Goal: Find specific page/section: Find specific page/section

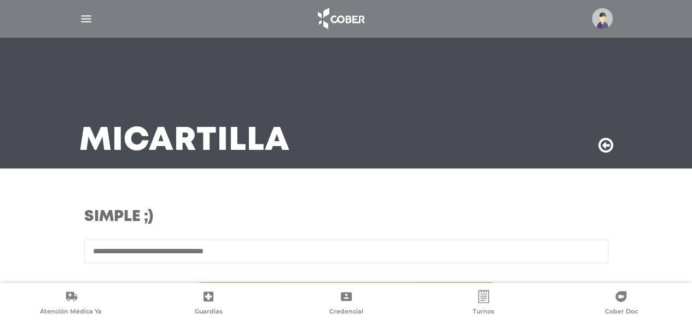
click at [599, 18] on img at bounding box center [602, 18] width 21 height 21
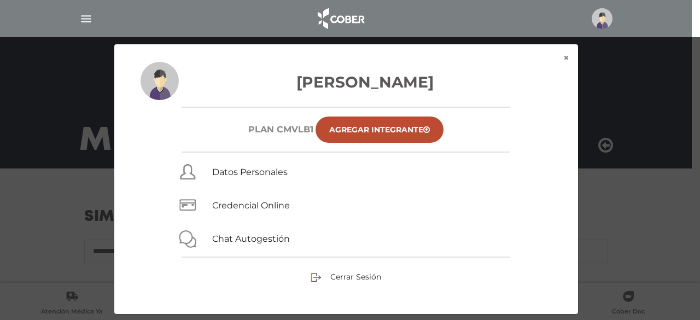
click at [253, 198] on span "Credencial Online" at bounding box center [296, 204] width 169 height 18
click at [259, 206] on link "Credencial Online" at bounding box center [251, 205] width 78 height 10
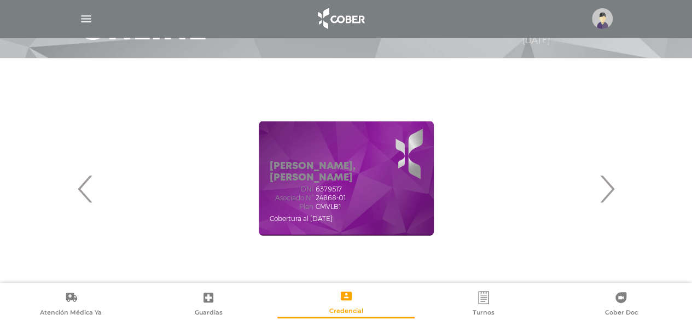
scroll to position [109, 0]
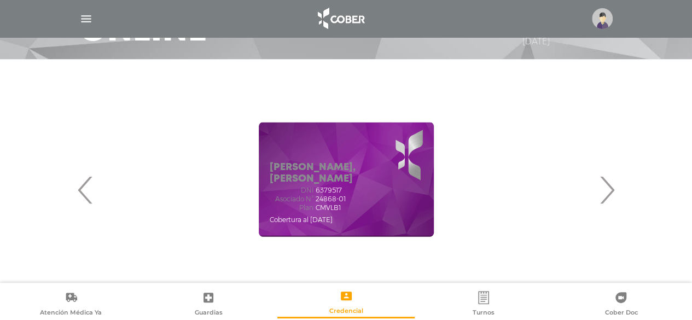
click at [619, 200] on div "[PERSON_NAME], [PERSON_NAME] DNI 6379517 Asociado N° 24868-01 Plan CMVLB1 ‹" at bounding box center [346, 189] width 560 height 239
click at [612, 195] on span "›" at bounding box center [606, 189] width 21 height 59
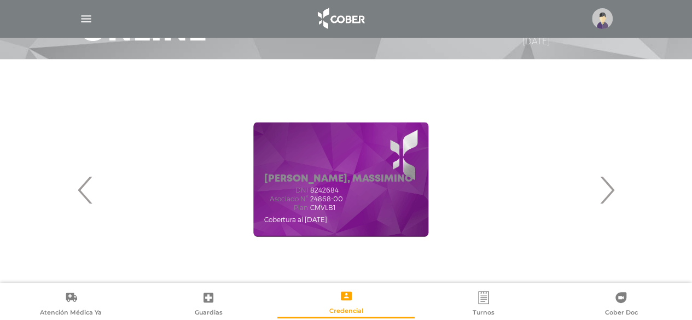
drag, startPoint x: 334, startPoint y: 190, endPoint x: 316, endPoint y: 194, distance: 18.5
click at [316, 194] on div "DNI 8242684 Asociado N° 24868-00 Plan CMVLB1" at bounding box center [338, 199] width 149 height 25
